Goal: Navigation & Orientation: Find specific page/section

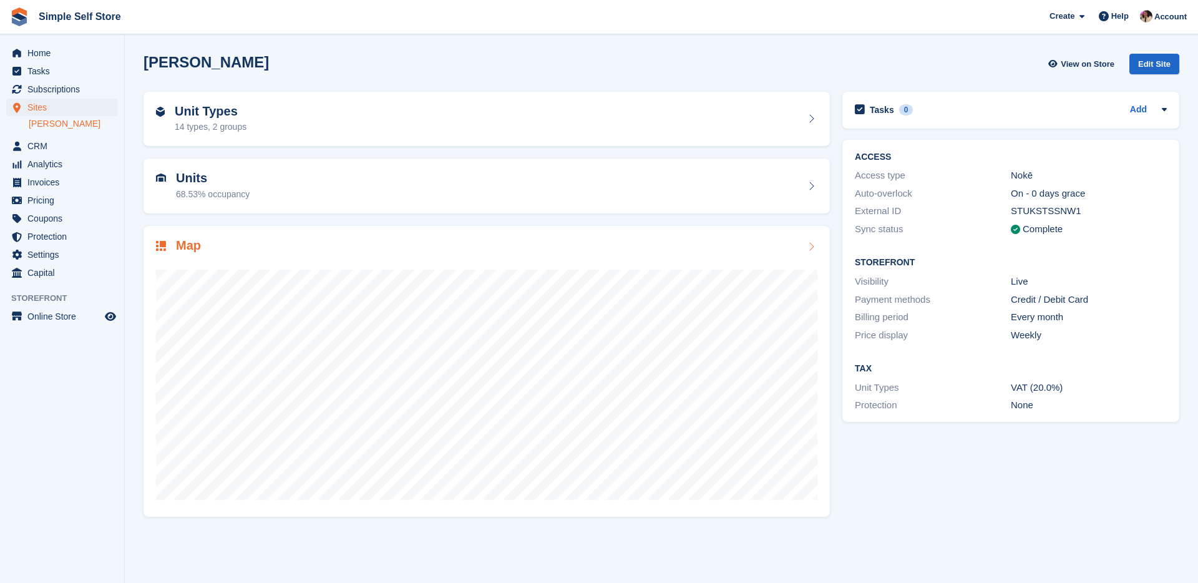
click at [424, 244] on div "Map" at bounding box center [487, 246] width 662 height 17
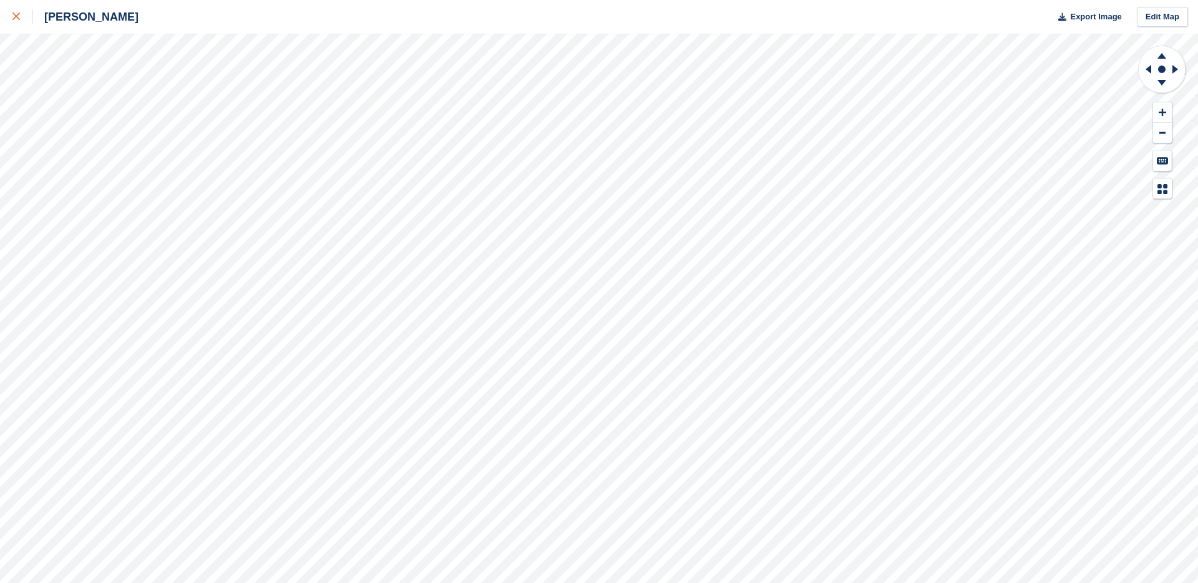
click at [19, 21] on div at bounding box center [22, 16] width 21 height 15
